Goal: Navigation & Orientation: Find specific page/section

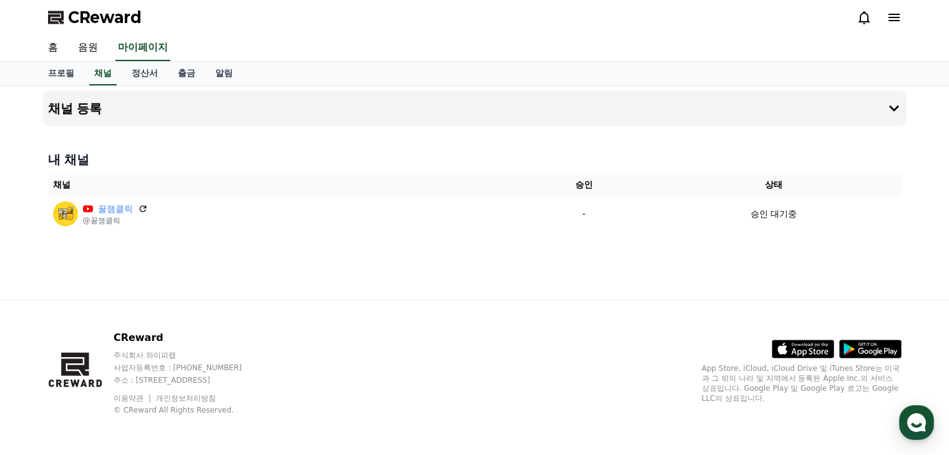
click at [367, 272] on div "채널 등록 내 채널 채널 승인 상태 꿀잼클릭 @꿀잼클릭 - 승인 대기중" at bounding box center [474, 193] width 873 height 214
click at [60, 72] on link "프로필" at bounding box center [61, 74] width 46 height 24
select select "**********"
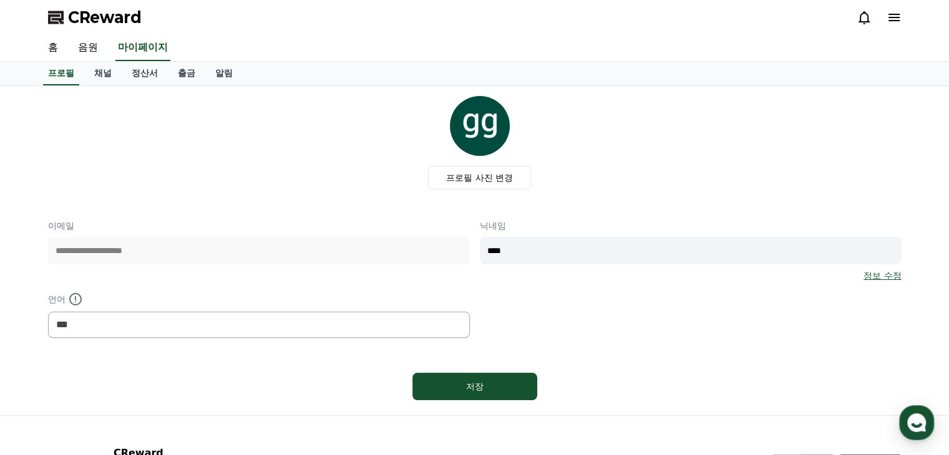
click at [81, 67] on div "프로필 채널 정산서 출금 알림" at bounding box center [474, 74] width 873 height 24
click at [94, 68] on link "채널" at bounding box center [102, 74] width 37 height 24
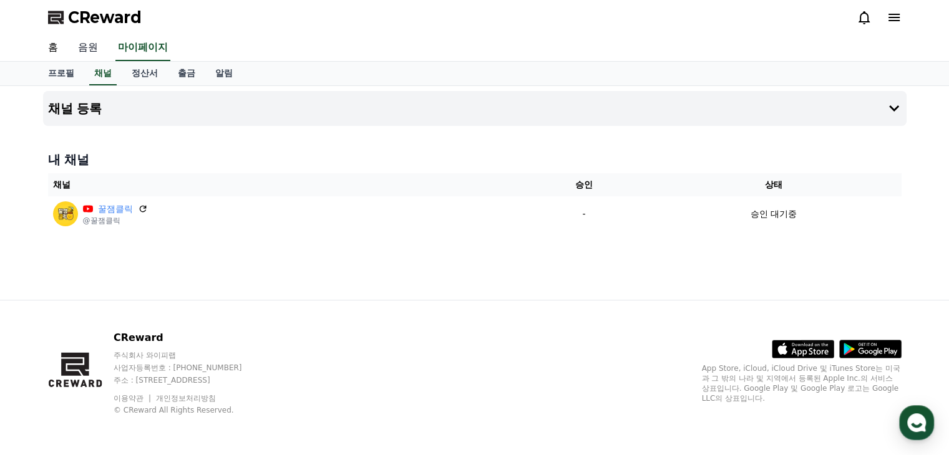
click at [89, 43] on link "음원" at bounding box center [88, 48] width 40 height 26
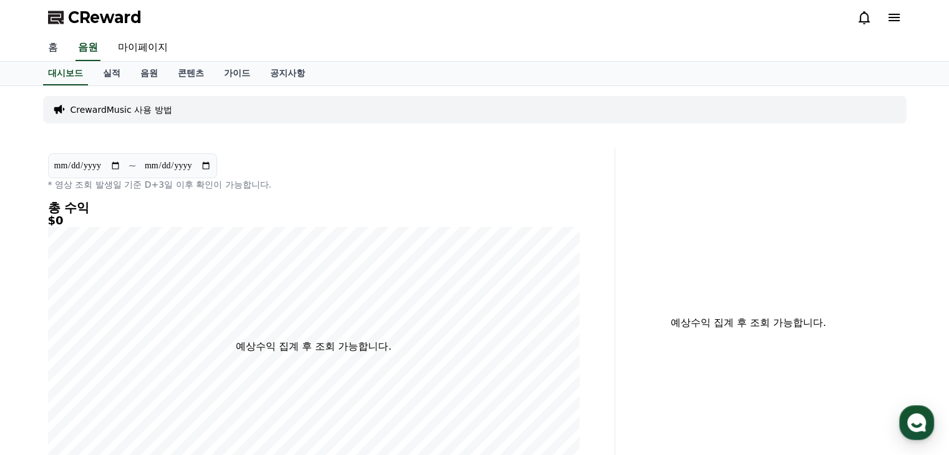
click at [54, 46] on link "홈" at bounding box center [53, 48] width 30 height 26
